Goal: Transaction & Acquisition: Purchase product/service

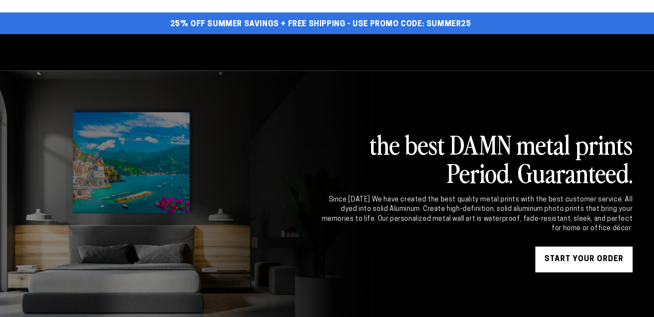
click at [573, 255] on link "START YOUR Order" at bounding box center [584, 260] width 97 height 26
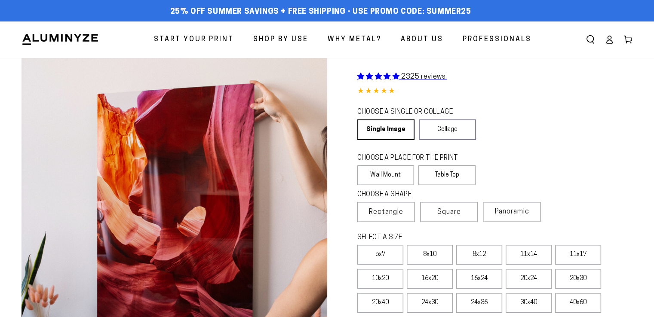
click at [613, 40] on icon at bounding box center [609, 39] width 9 height 9
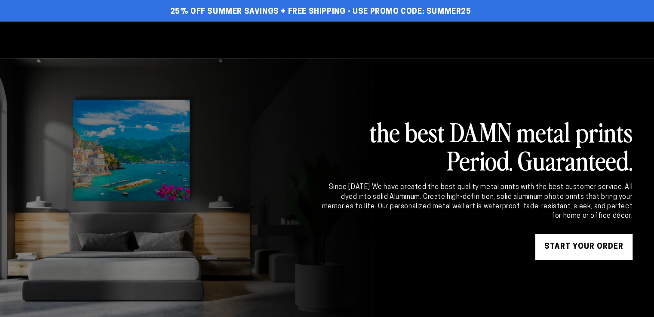
select select "**********"
click at [571, 252] on link "START YOUR Order" at bounding box center [584, 247] width 97 height 26
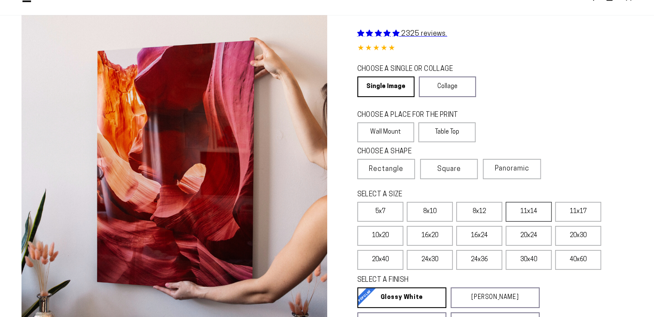
scroll to position [86, 0]
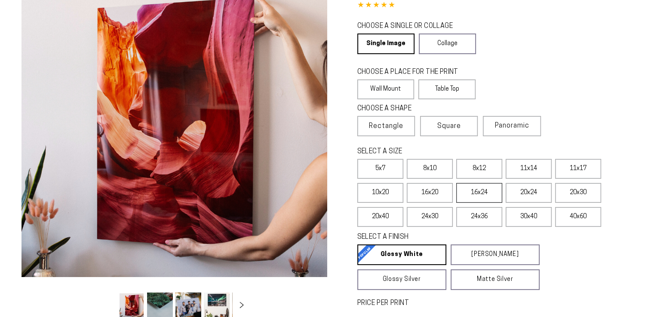
click at [463, 194] on label "16x24" at bounding box center [479, 193] width 46 height 20
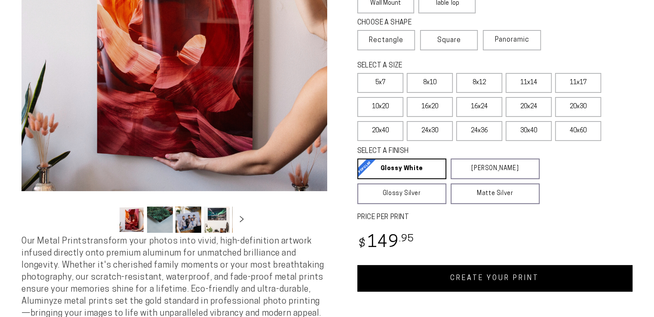
scroll to position [258, 0]
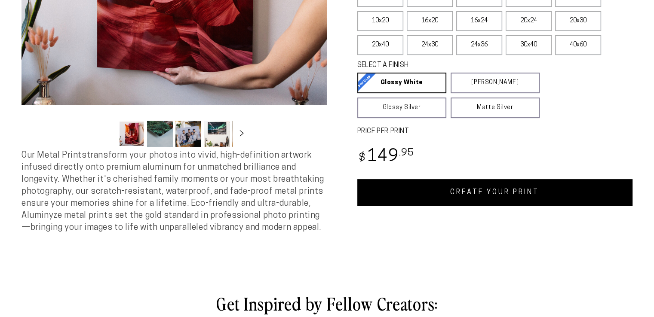
click at [462, 196] on link "CREATE YOUR PRINT" at bounding box center [495, 192] width 276 height 27
select select "**********"
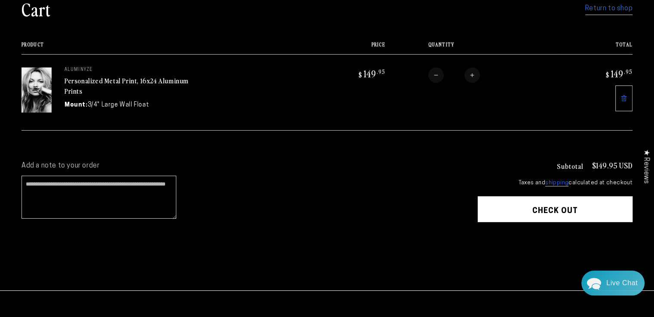
scroll to position [43, 0]
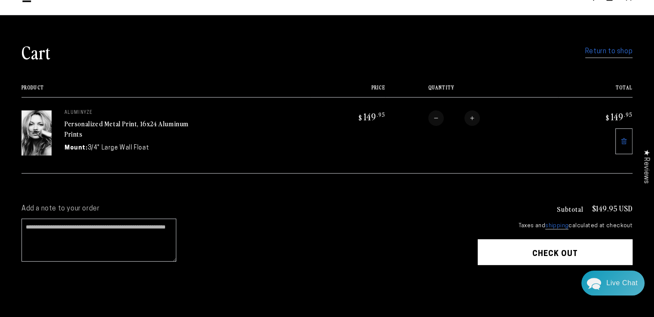
click at [555, 246] on button "Check out" at bounding box center [555, 253] width 155 height 26
